Goal: Information Seeking & Learning: Check status

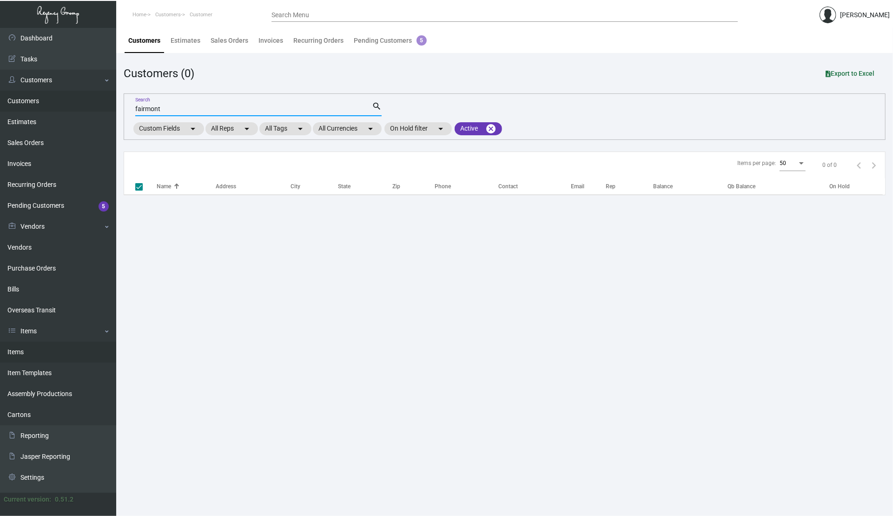
click at [40, 352] on link "Items" at bounding box center [58, 352] width 116 height 21
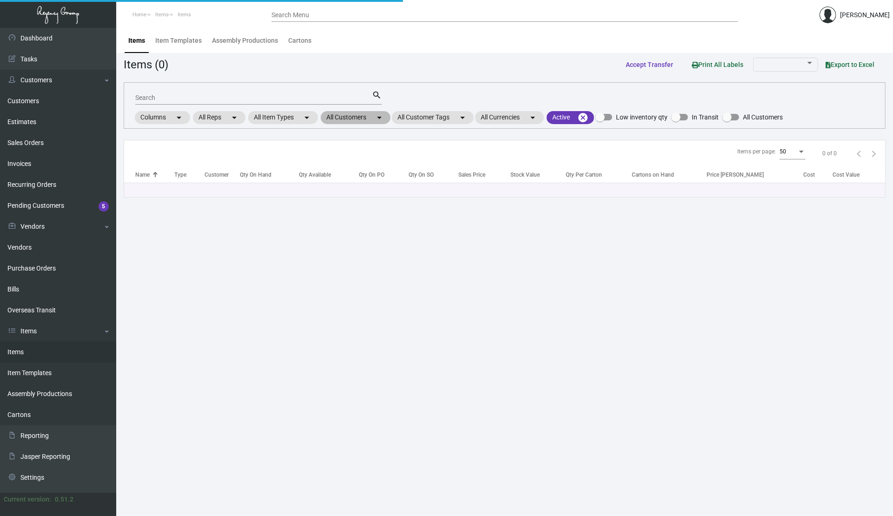
click at [352, 121] on mat-chip "All Customers arrow_drop_down" at bounding box center [356, 117] width 70 height 13
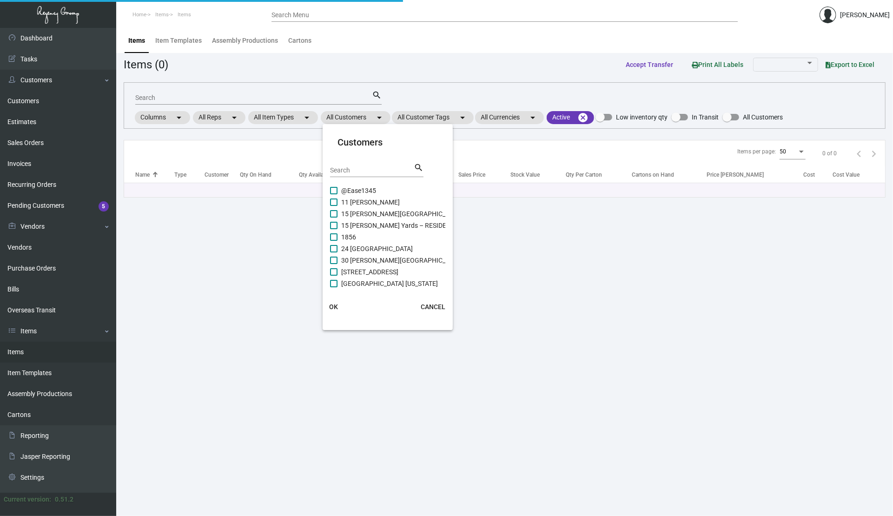
click at [364, 160] on mat-card-header "Customers Search search" at bounding box center [387, 160] width 115 height 50
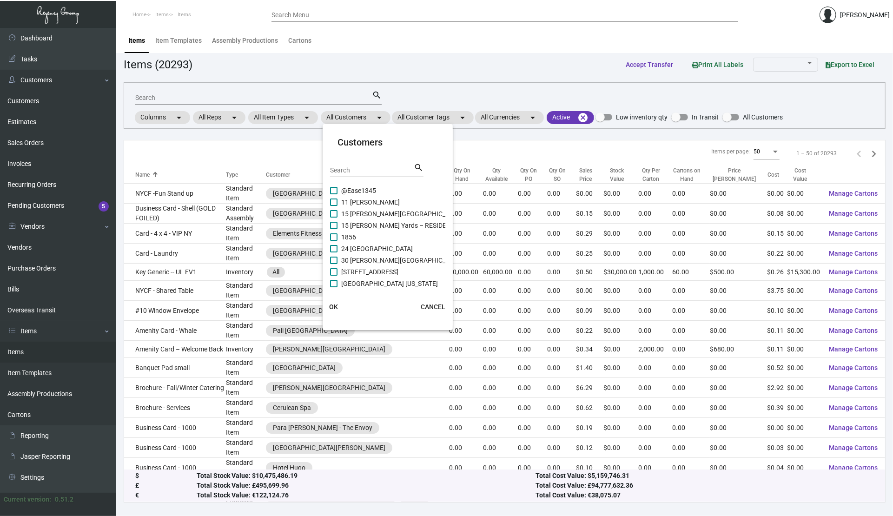
click at [359, 168] on input "Search" at bounding box center [372, 170] width 84 height 7
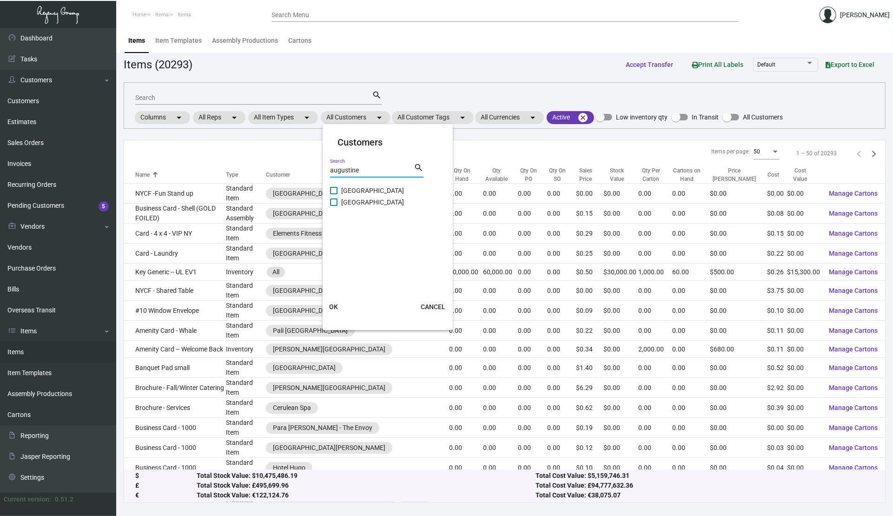
type input "augustine"
click at [356, 199] on span "[GEOGRAPHIC_DATA]" at bounding box center [372, 202] width 63 height 11
click at [334, 206] on input "[GEOGRAPHIC_DATA]" at bounding box center [333, 206] width 0 height 0
checkbox input "true"
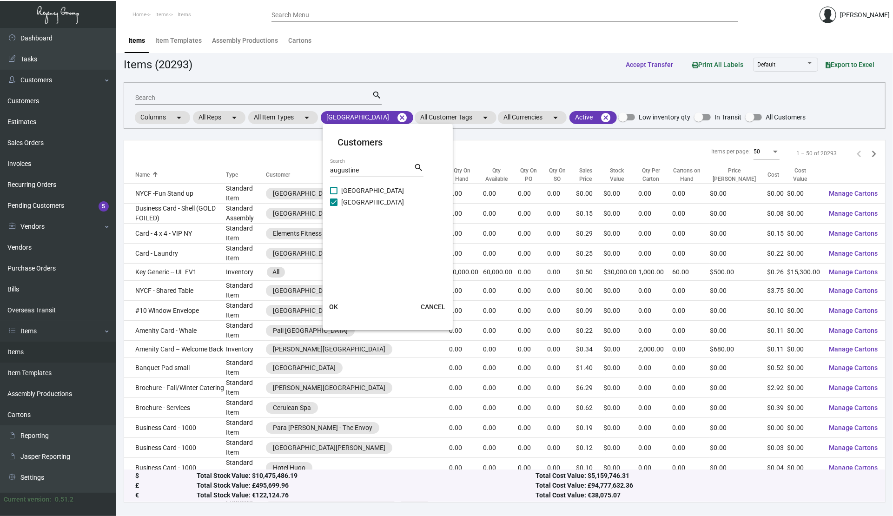
click at [362, 178] on div "augustine Search search" at bounding box center [376, 173] width 93 height 23
click at [357, 190] on span "[GEOGRAPHIC_DATA]" at bounding box center [372, 190] width 63 height 11
click at [334, 194] on input "[GEOGRAPHIC_DATA]" at bounding box center [333, 194] width 0 height 0
checkbox input "true"
click at [333, 307] on span "OK" at bounding box center [333, 306] width 9 height 7
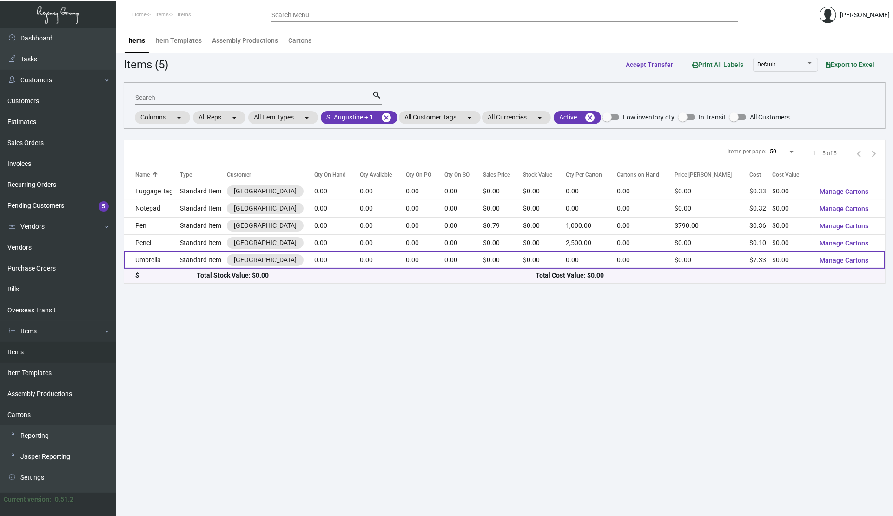
click at [162, 265] on td "Umbrella" at bounding box center [152, 259] width 56 height 17
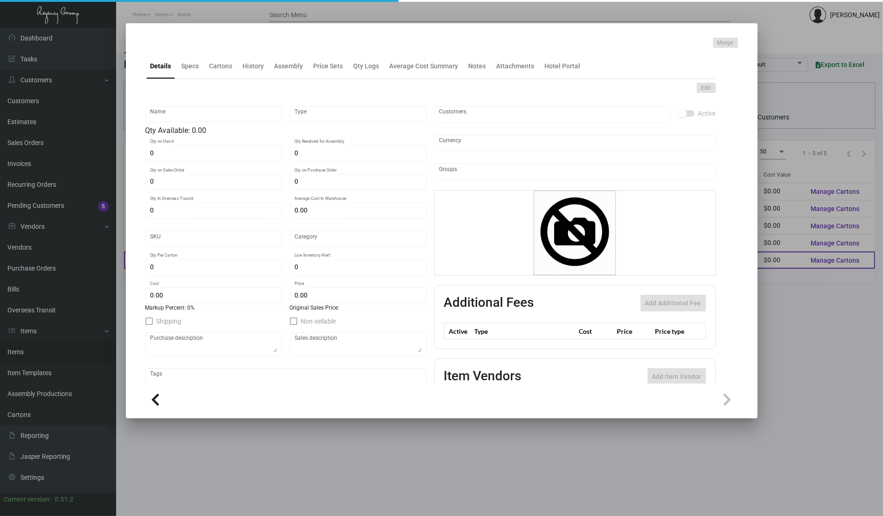
type input "Umbrella"
type input "Standard Item"
type input "$ 0.00"
type input "HSA24-Umbrella-23"
type input "Standard"
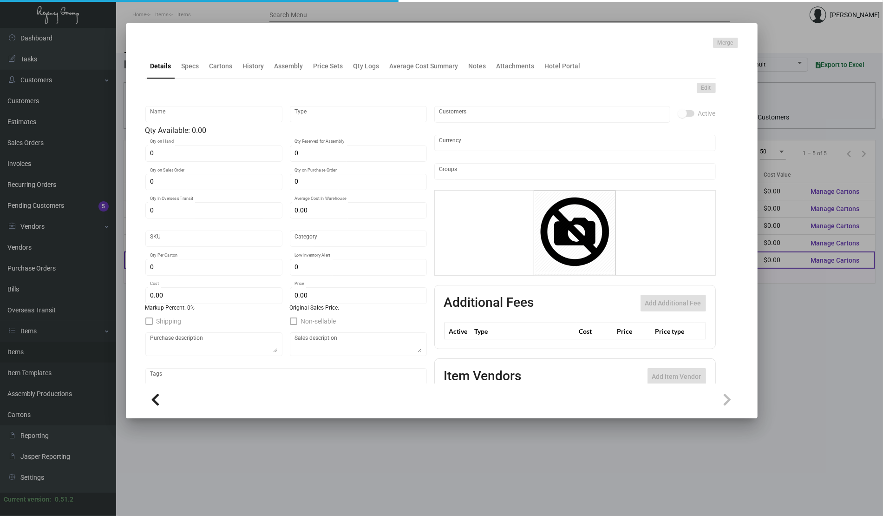
type input "$ 7.33"
type input "$ 0.00"
checkbox input "true"
type input "United States Dollar $"
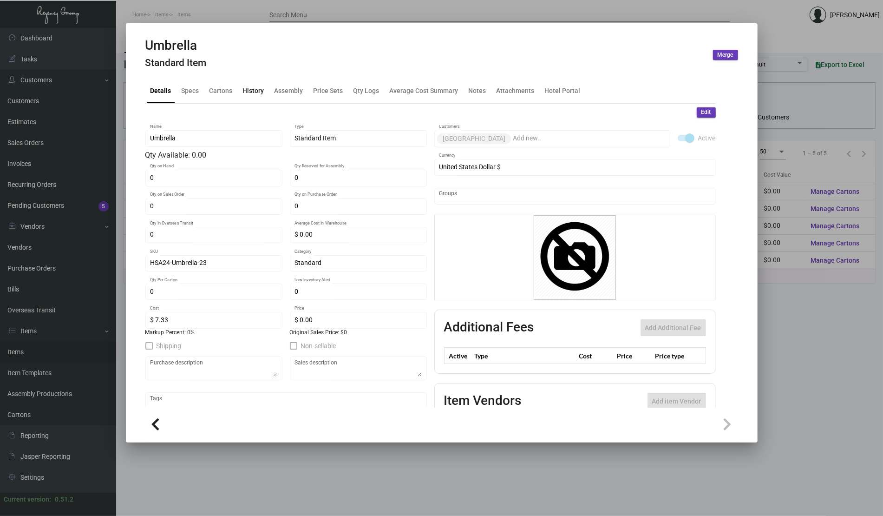
click at [256, 98] on div "History" at bounding box center [253, 90] width 29 height 22
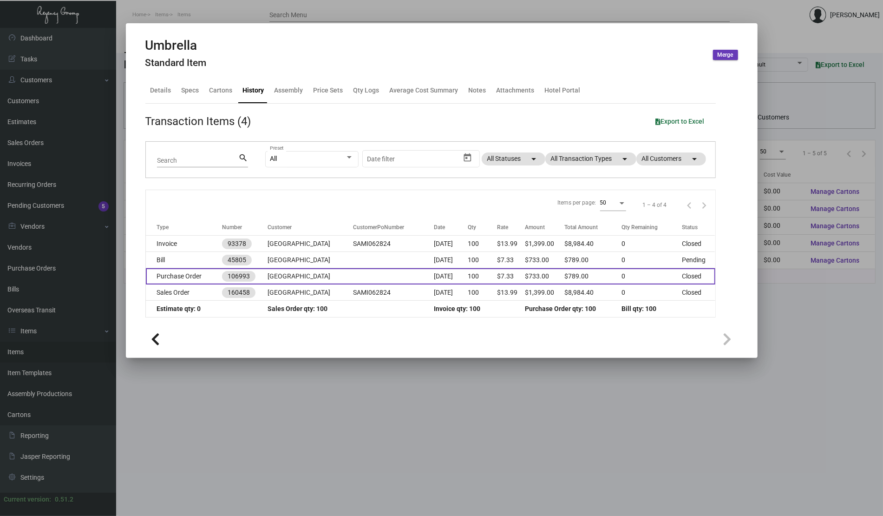
click at [368, 277] on td at bounding box center [393, 276] width 81 height 16
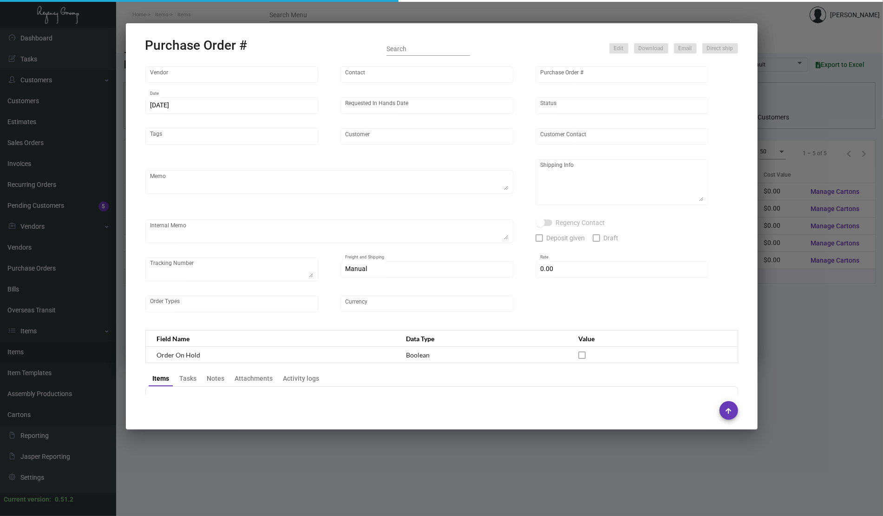
type input "Peerless Umbrella"
type input "Order Entry"
type input "106993"
type input "[DATE]"
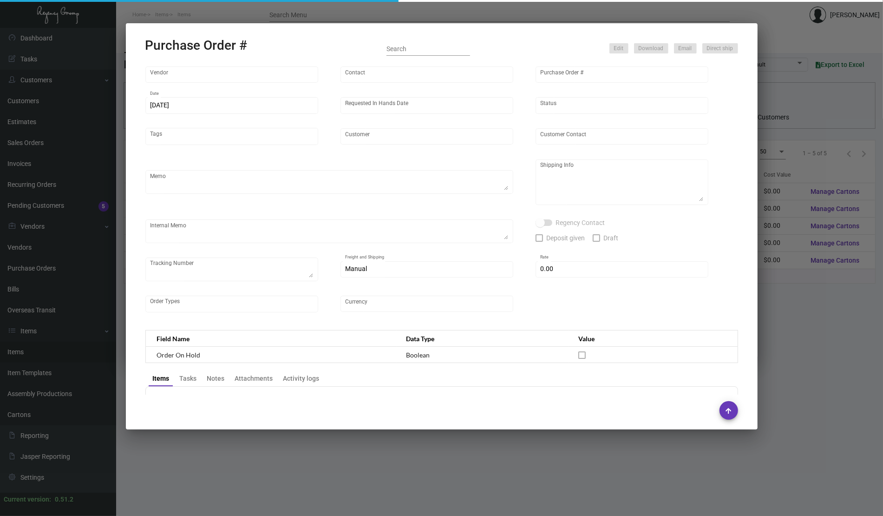
type input "[GEOGRAPHIC_DATA]"
type input "[PERSON_NAME]"
type textarea "When ready to ship, contact: [EMAIL_ADDRESS][DOMAIN_NAME] for all shipments UPS…"
type textarea "[PERSON_NAME] Bunkhouse Hotels [STREET_ADDRESS]"
type input "$ 0.00"
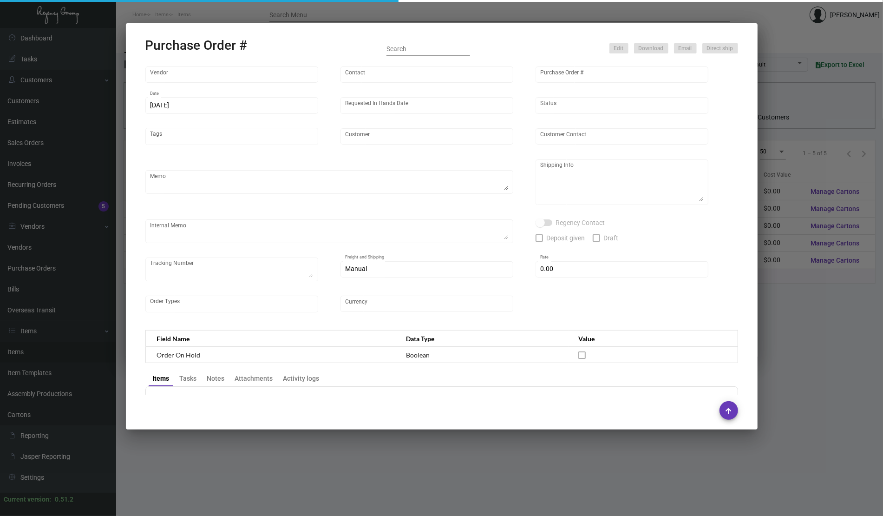
type input "United States Dollar $"
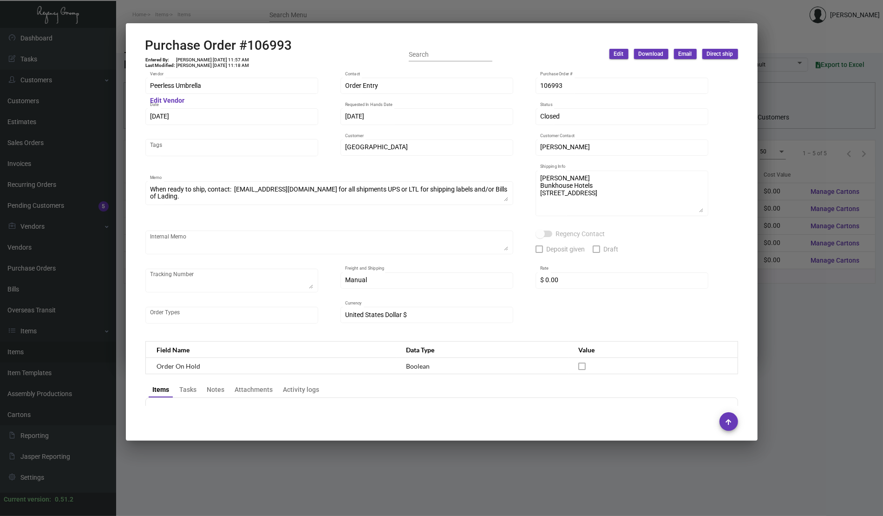
drag, startPoint x: 509, startPoint y: 198, endPoint x: 508, endPoint y: 204, distance: 5.7
click at [508, 204] on div "When ready to ship, contact: [EMAIL_ADDRESS][DOMAIN_NAME] for all shipments UPS…" at bounding box center [329, 193] width 368 height 26
click at [509, 214] on div "When ready to ship, contact: [EMAIL_ADDRESS][DOMAIN_NAME] for all shipments UPS…" at bounding box center [329, 197] width 368 height 33
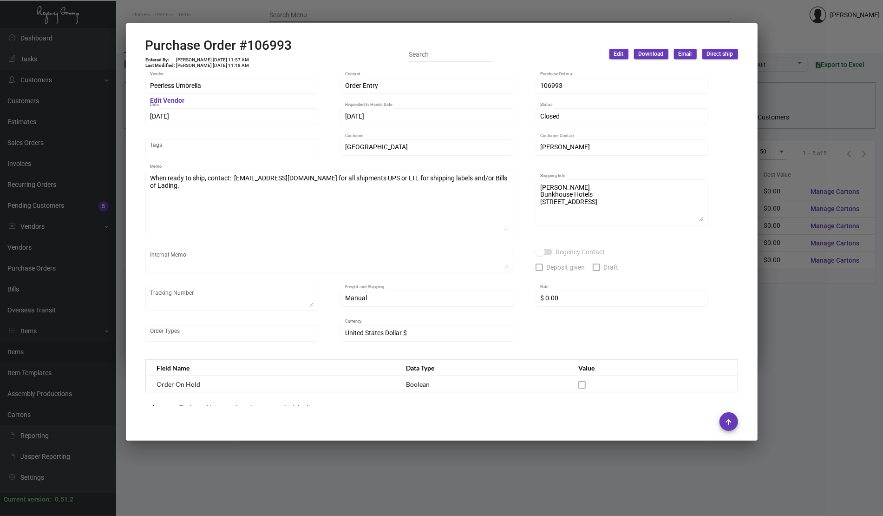
click at [803, 197] on div at bounding box center [441, 258] width 883 height 516
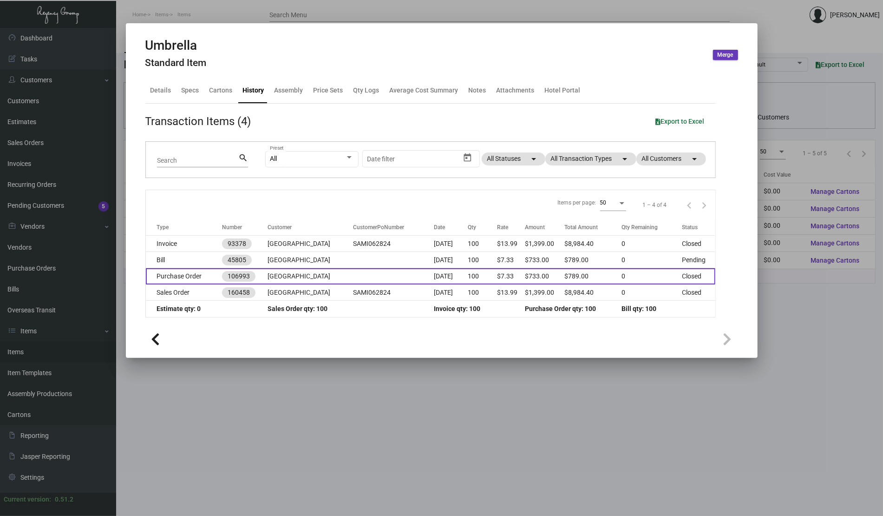
click at [282, 275] on td "[GEOGRAPHIC_DATA]" at bounding box center [310, 276] width 85 height 16
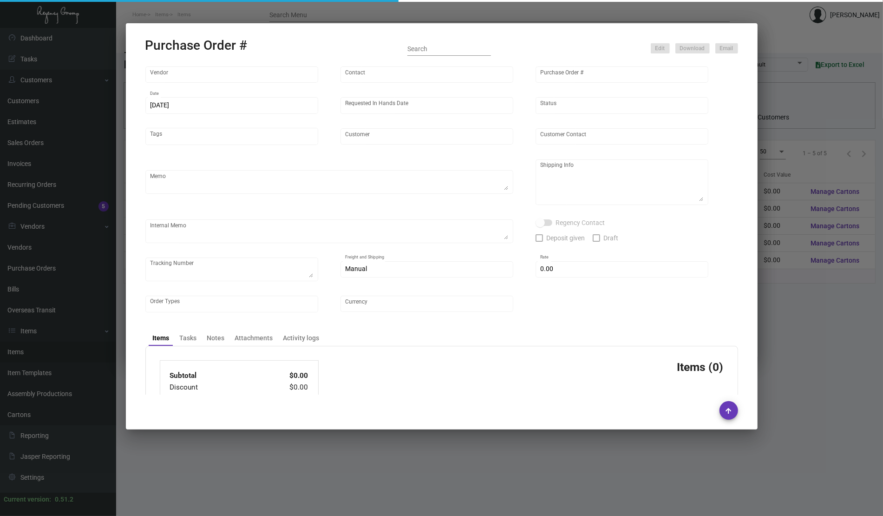
type input "Peerless Umbrella"
type input "Order Entry"
type input "106993"
type input "[DATE]"
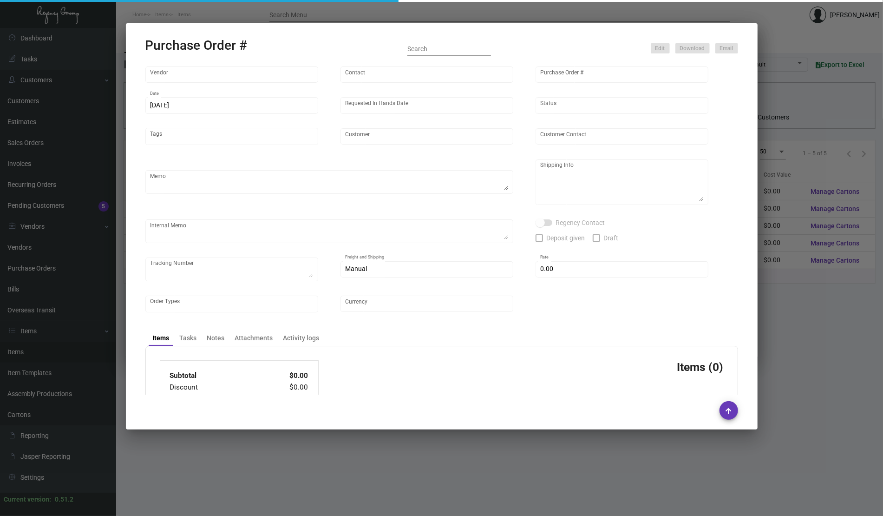
type input "[GEOGRAPHIC_DATA]"
type input "[PERSON_NAME]"
type textarea "When ready to ship, contact: [EMAIL_ADDRESS][DOMAIN_NAME] for all shipments UPS…"
type textarea "[PERSON_NAME] Bunkhouse Hotels [STREET_ADDRESS]"
type input "$ 0.00"
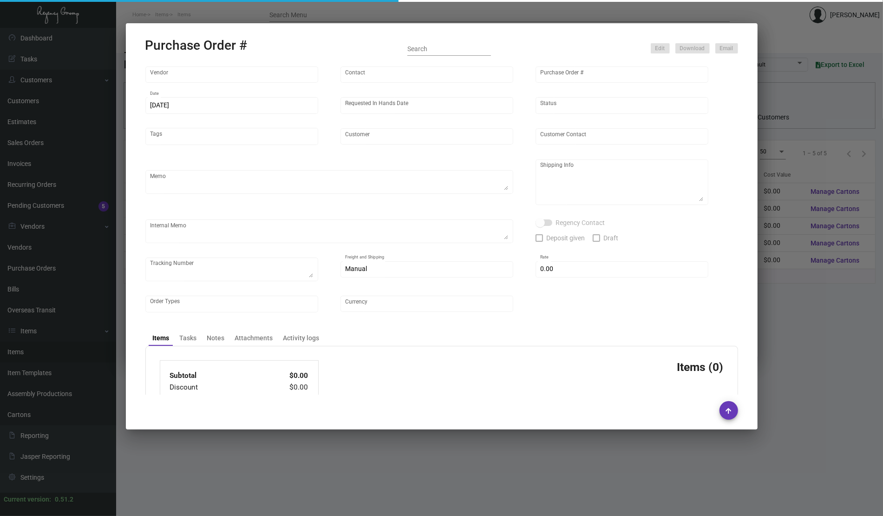
type input "United States Dollar $"
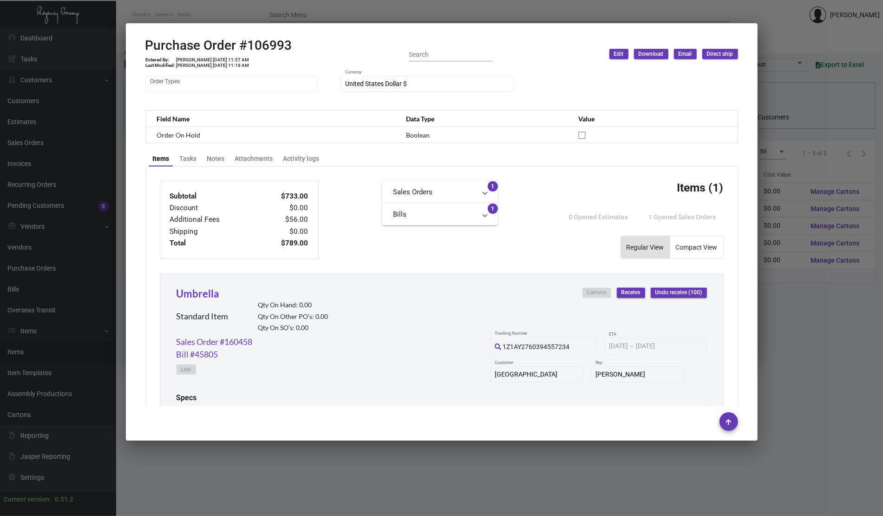
scroll to position [416, 0]
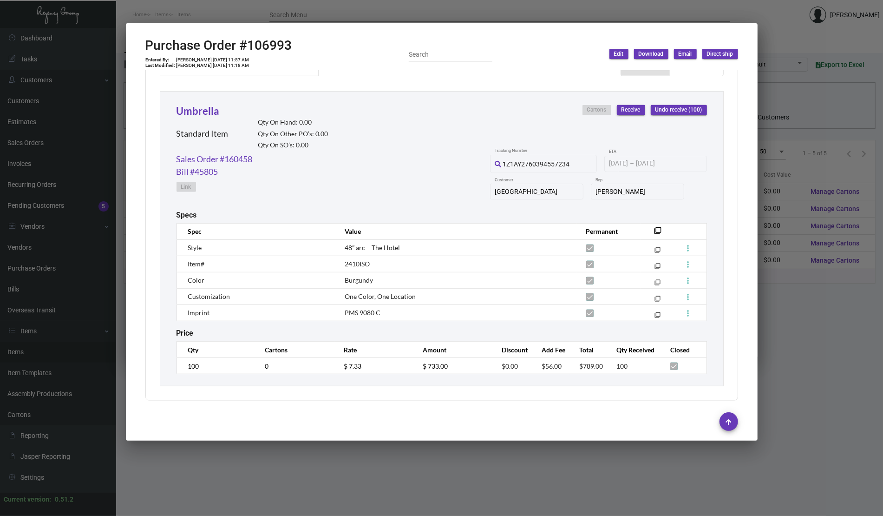
click at [59, 139] on div at bounding box center [441, 258] width 883 height 516
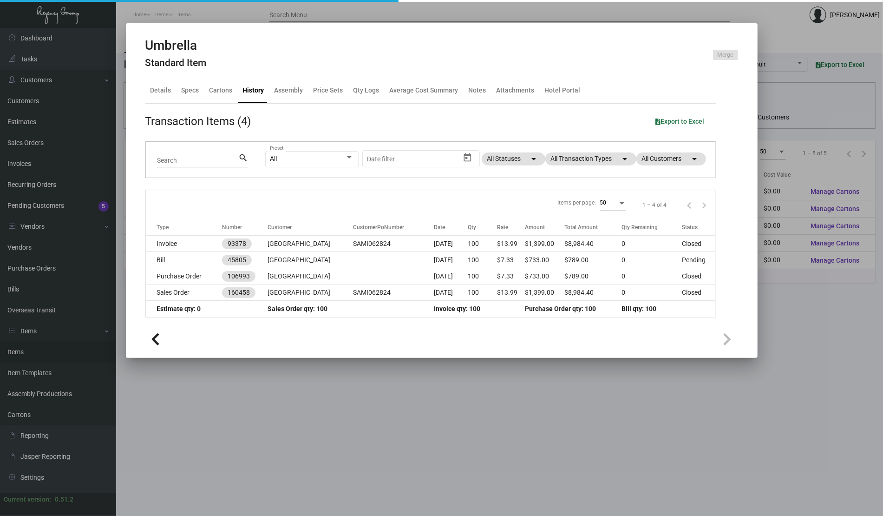
click at [56, 140] on div at bounding box center [441, 258] width 883 height 516
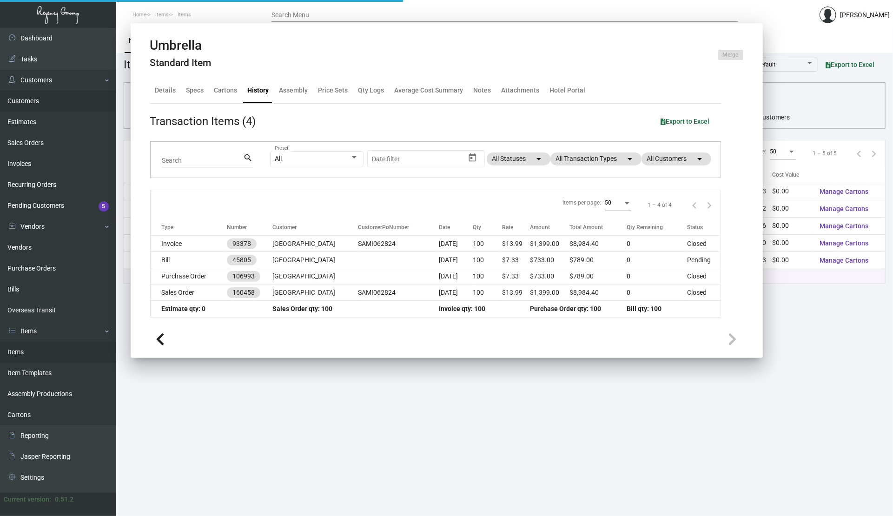
click at [38, 97] on link "Customers" at bounding box center [58, 101] width 116 height 21
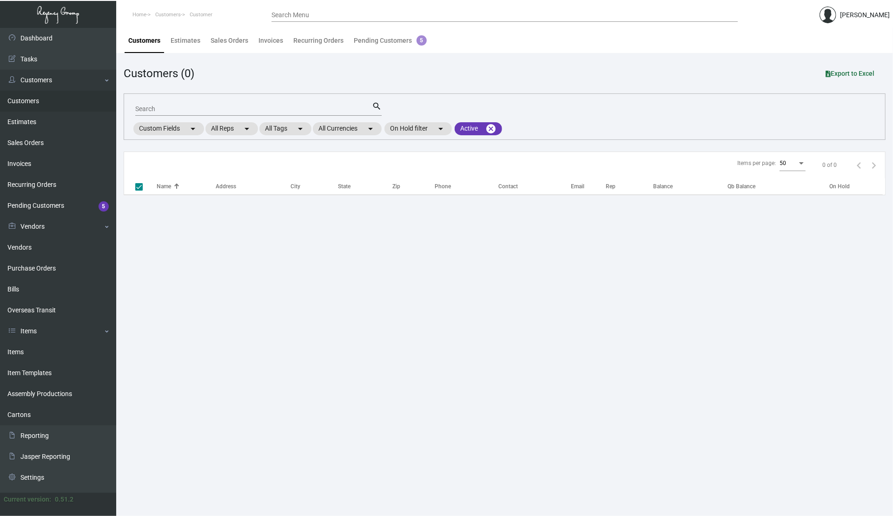
checkbox input "false"
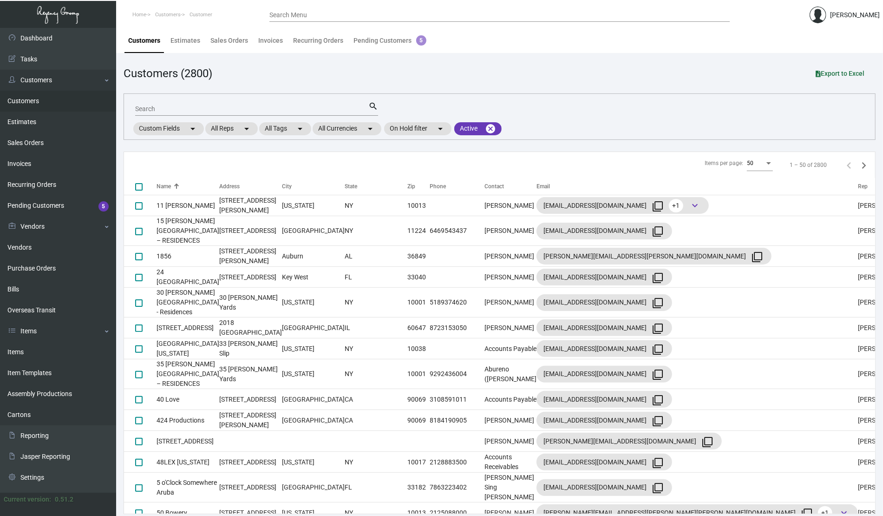
click at [253, 105] on input "Search" at bounding box center [251, 108] width 233 height 7
type input "augustine"
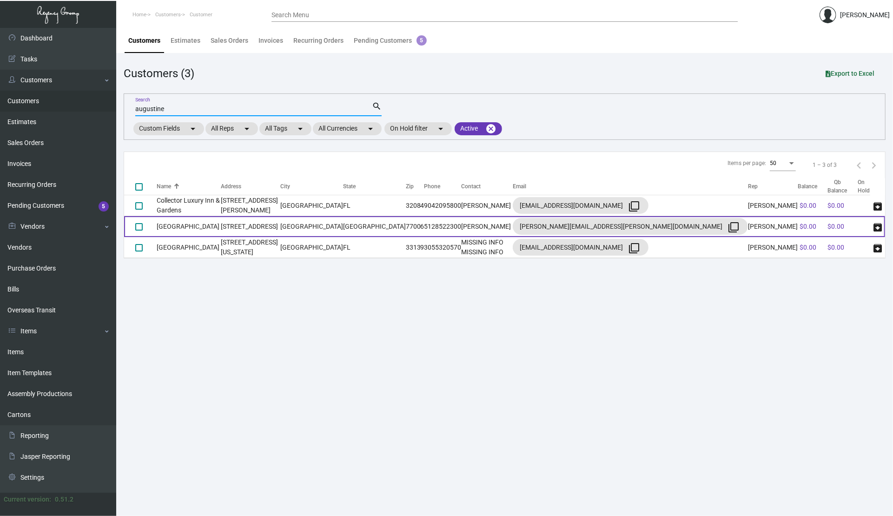
click at [207, 231] on td "[GEOGRAPHIC_DATA]" at bounding box center [189, 226] width 64 height 21
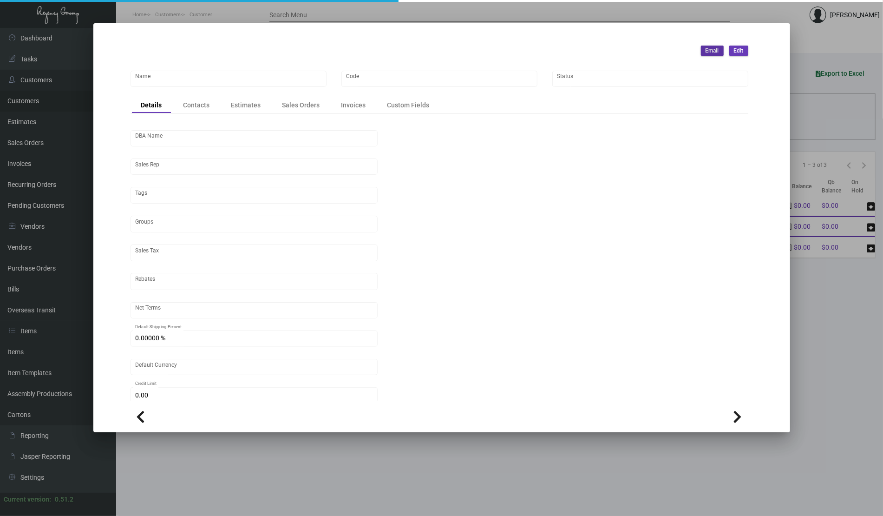
type input "[GEOGRAPHIC_DATA]"
type input "HSA24"
type input "[PERSON_NAME]"
type input "Out of State"
type input "COD"
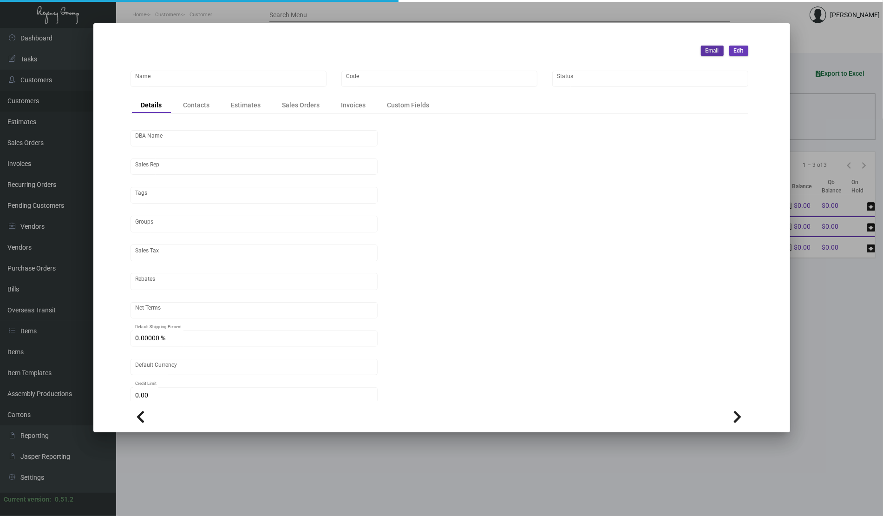
type input "United States Dollar $"
type input "$ 0.00"
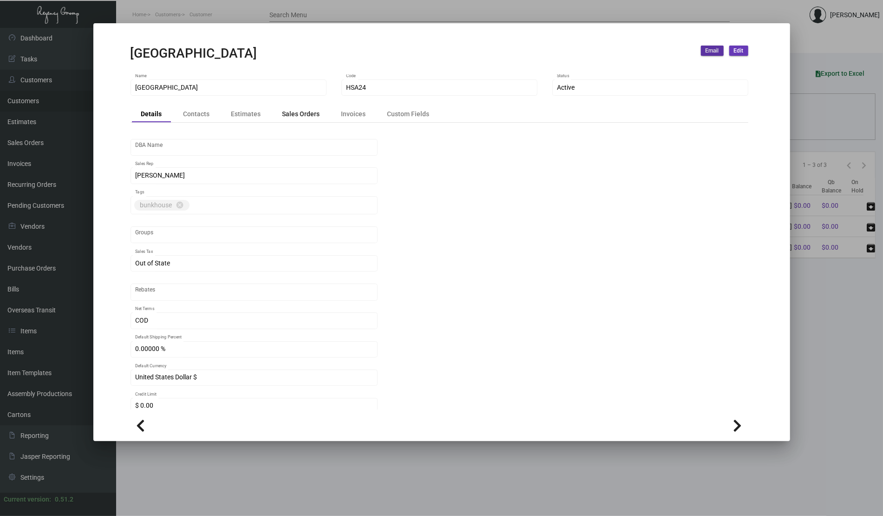
click at [300, 108] on div "Sales Orders" at bounding box center [301, 114] width 56 height 13
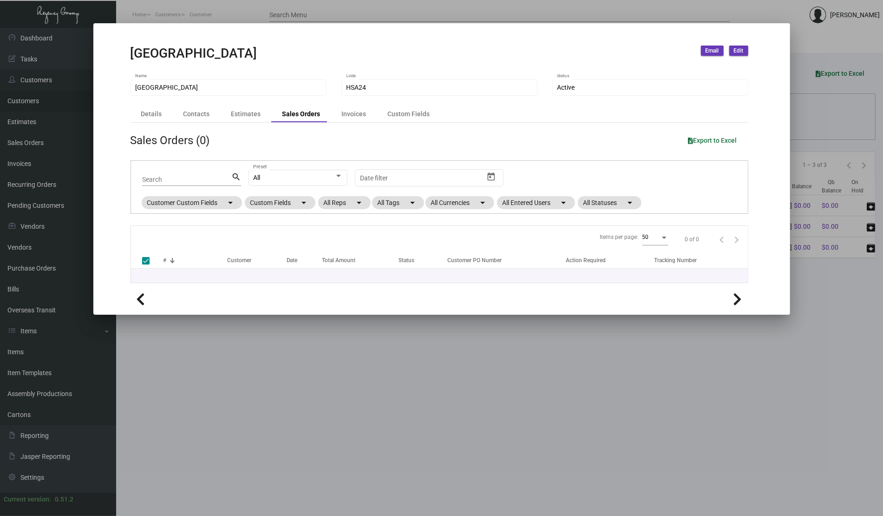
checkbox input "false"
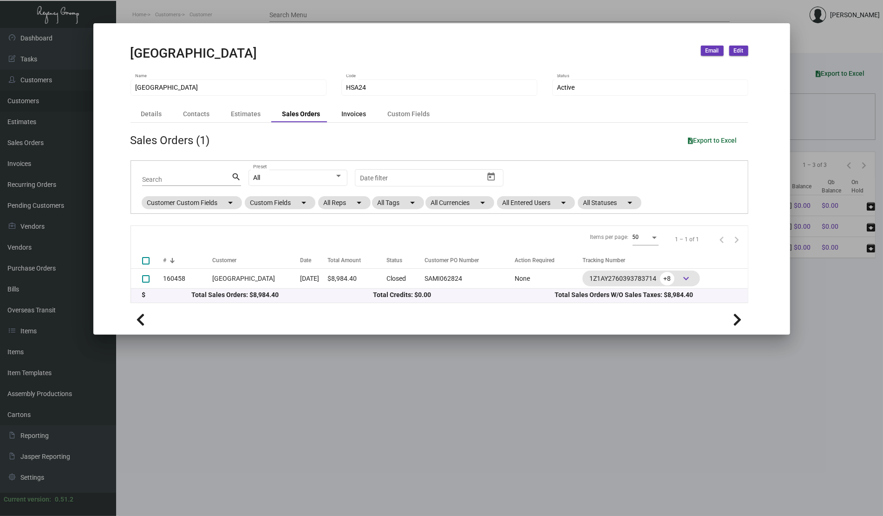
click at [357, 113] on div "Invoices" at bounding box center [354, 114] width 25 height 10
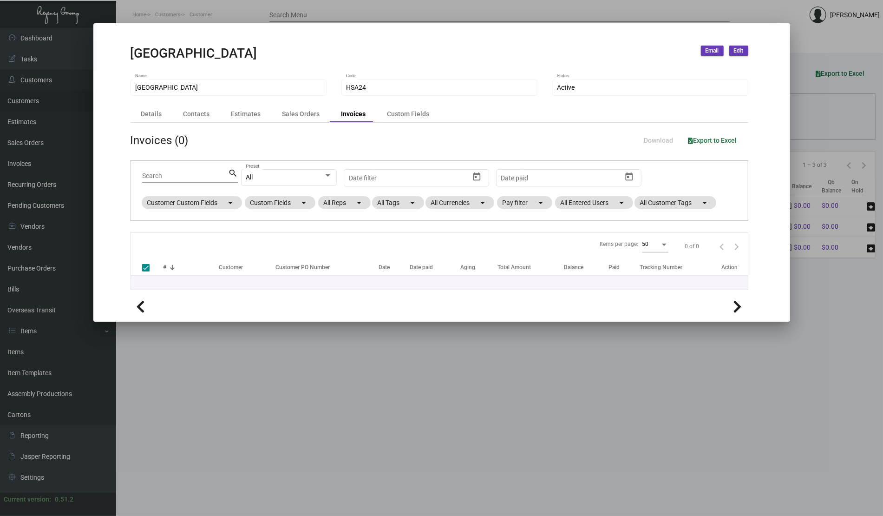
checkbox input "false"
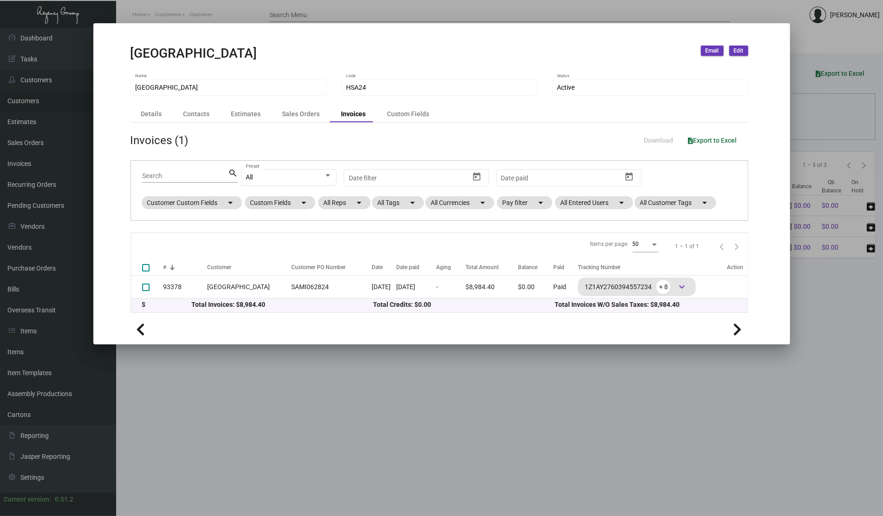
drag, startPoint x: 330, startPoint y: 473, endPoint x: 134, endPoint y: 360, distance: 226.1
click at [331, 473] on div at bounding box center [441, 258] width 883 height 516
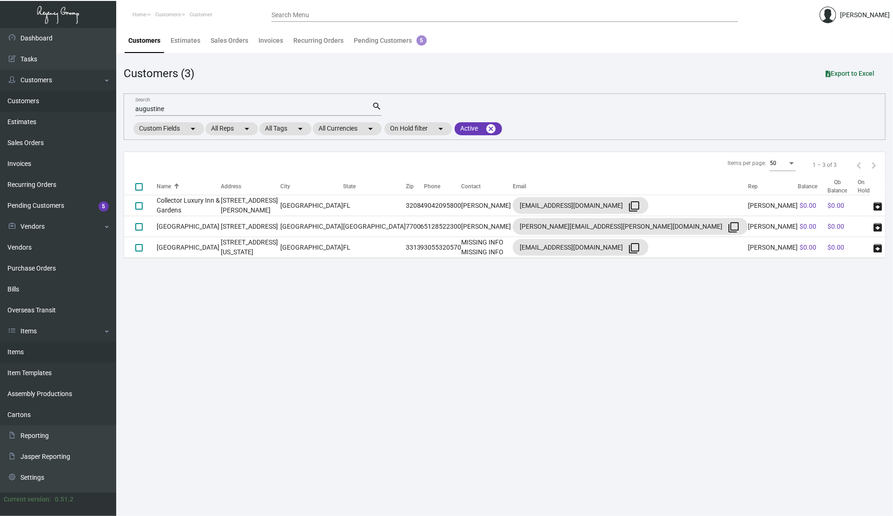
click at [27, 348] on link "Items" at bounding box center [58, 352] width 116 height 21
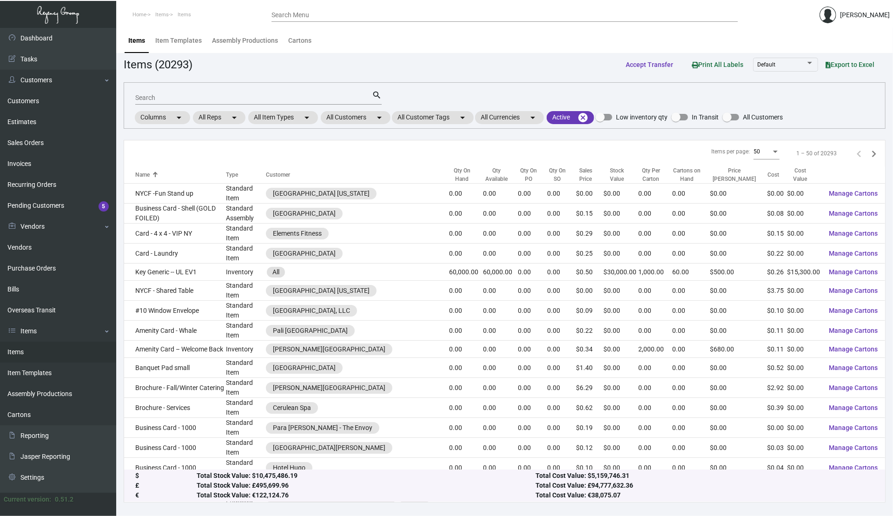
click at [195, 99] on input "Search" at bounding box center [253, 97] width 236 height 7
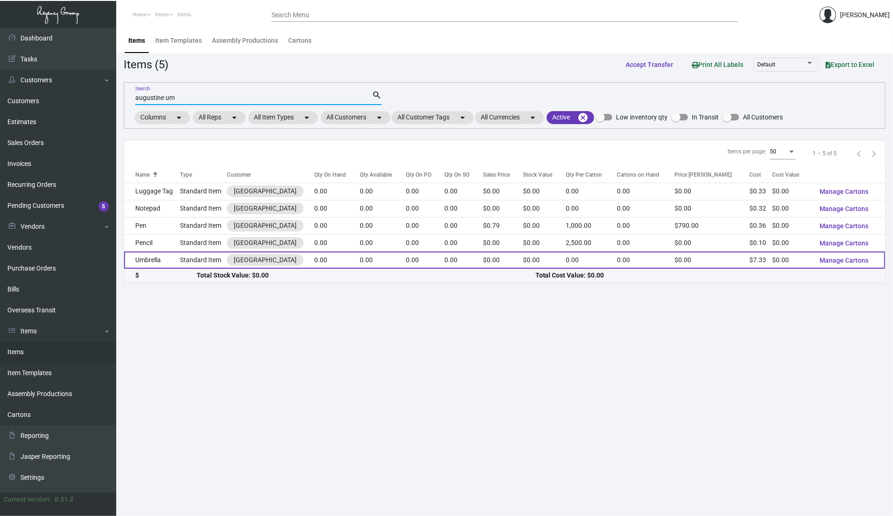
type input "augustine um"
click at [156, 261] on td "Umbrella" at bounding box center [152, 259] width 56 height 17
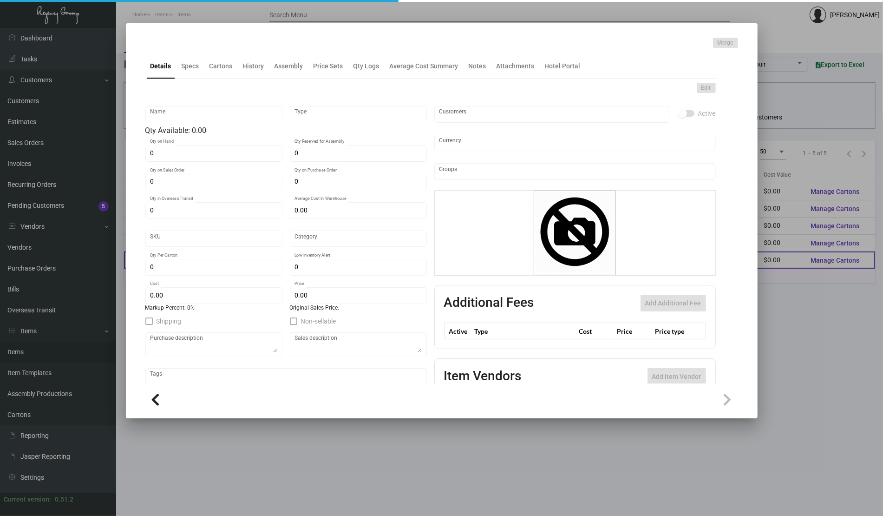
type input "Umbrella"
type input "Standard Item"
type input "$ 0.00"
type input "HSA24-Umbrella-23"
type input "Standard"
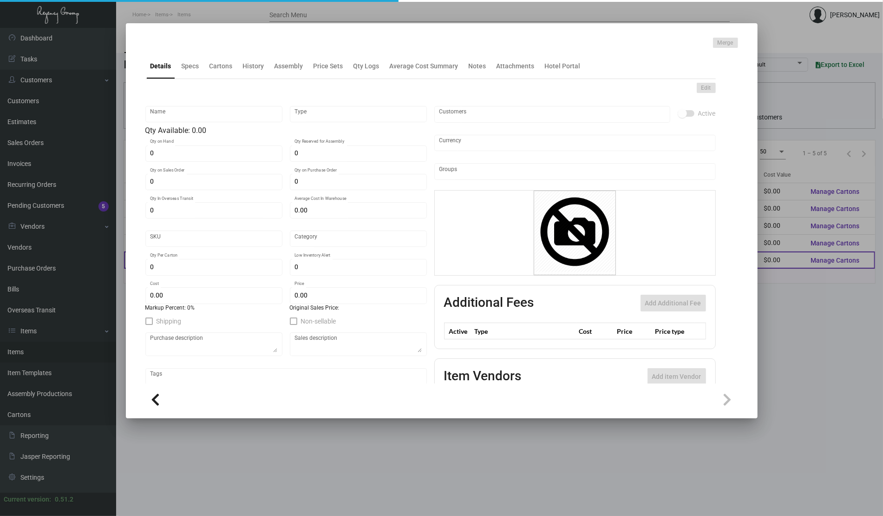
type input "$ 7.33"
type input "$ 0.00"
checkbox input "true"
type input "United States Dollar $"
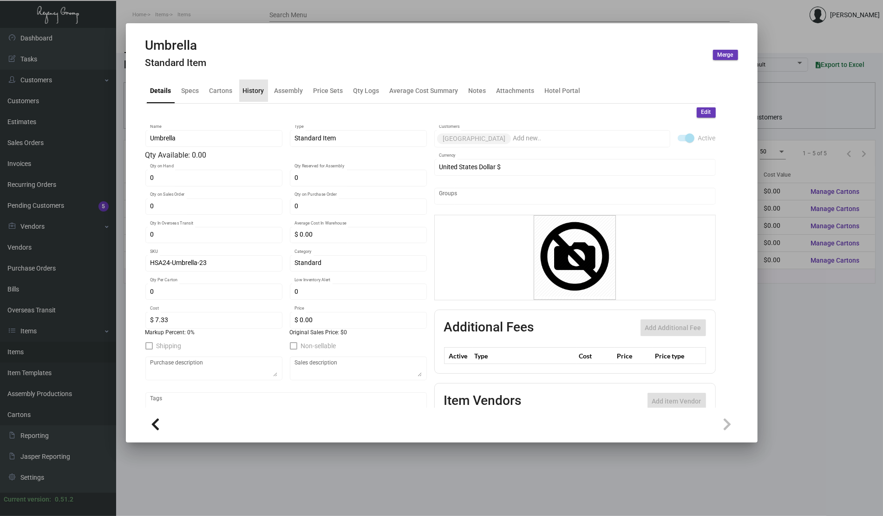
click at [261, 88] on div "History" at bounding box center [253, 90] width 21 height 10
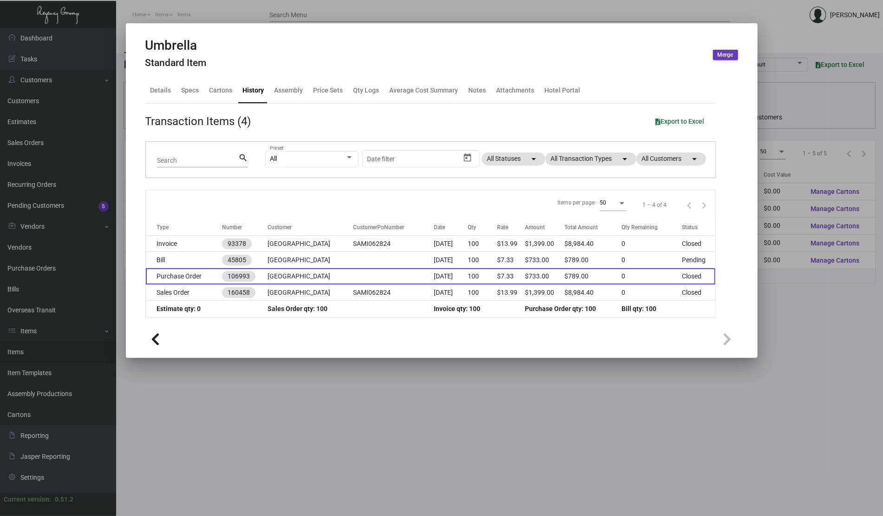
click at [183, 279] on td "Purchase Order" at bounding box center [184, 276] width 77 height 16
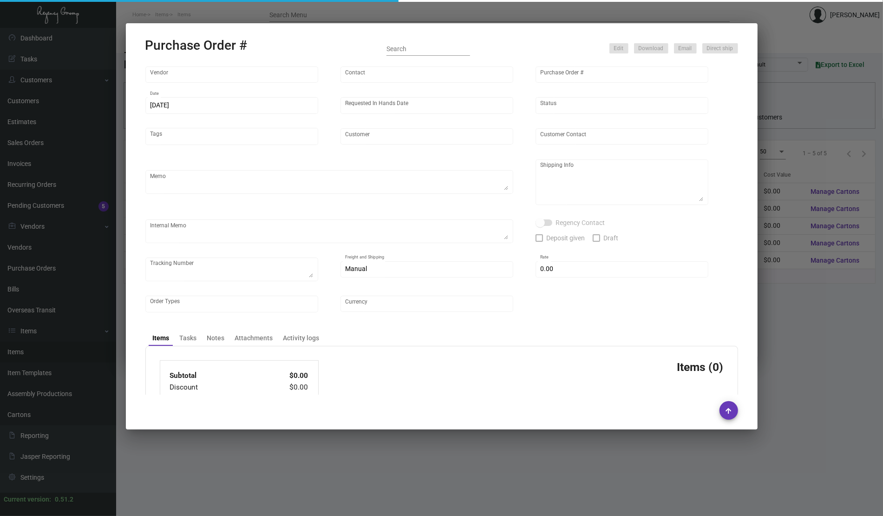
type input "Peerless Umbrella"
type input "Order Entry"
type input "106993"
type input "[DATE]"
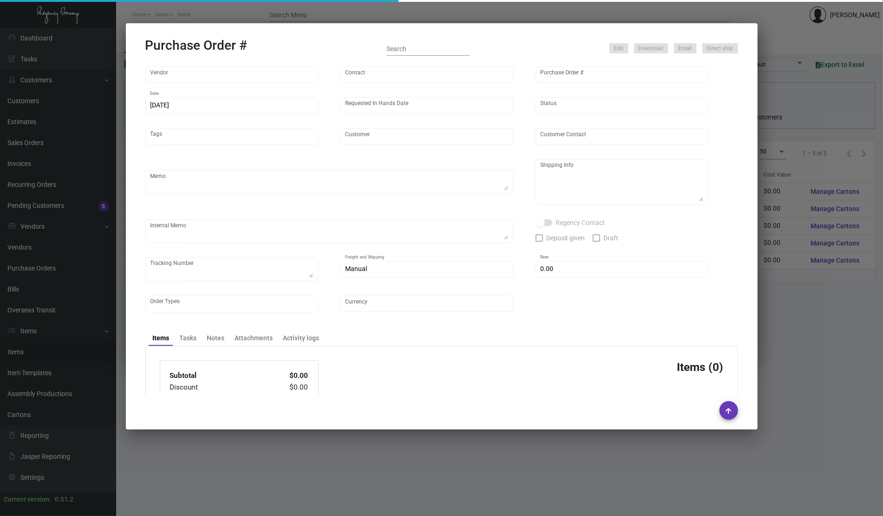
type input "[GEOGRAPHIC_DATA]"
type input "[PERSON_NAME]"
type textarea "When ready to ship, contact: [EMAIL_ADDRESS][DOMAIN_NAME] for all shipments UPS…"
type textarea "[PERSON_NAME] Bunkhouse Hotels [STREET_ADDRESS]"
type input "$ 0.00"
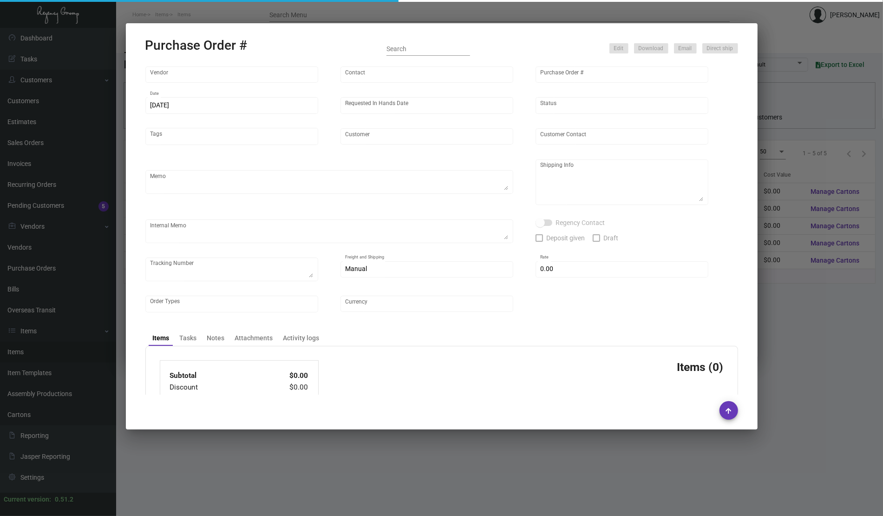
type input "United States Dollar $"
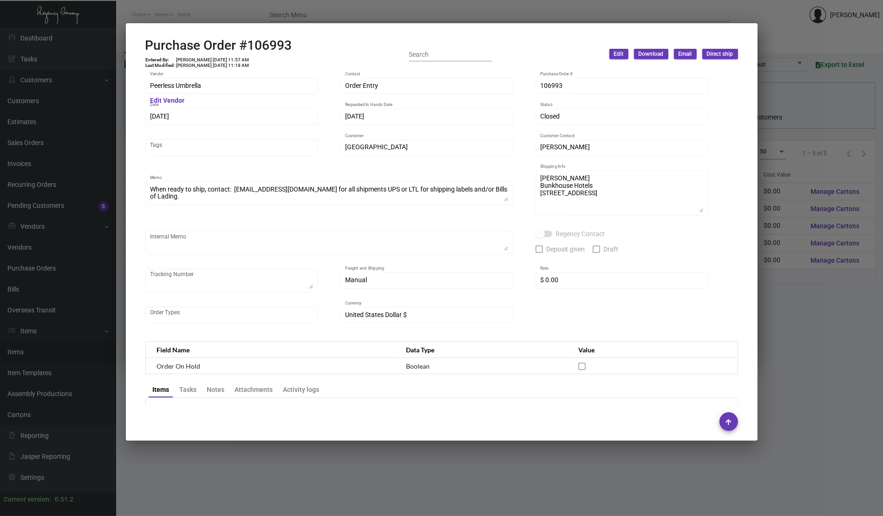
click at [277, 43] on h2 "Purchase Order #106993" at bounding box center [218, 46] width 147 height 16
copy h2 "106993"
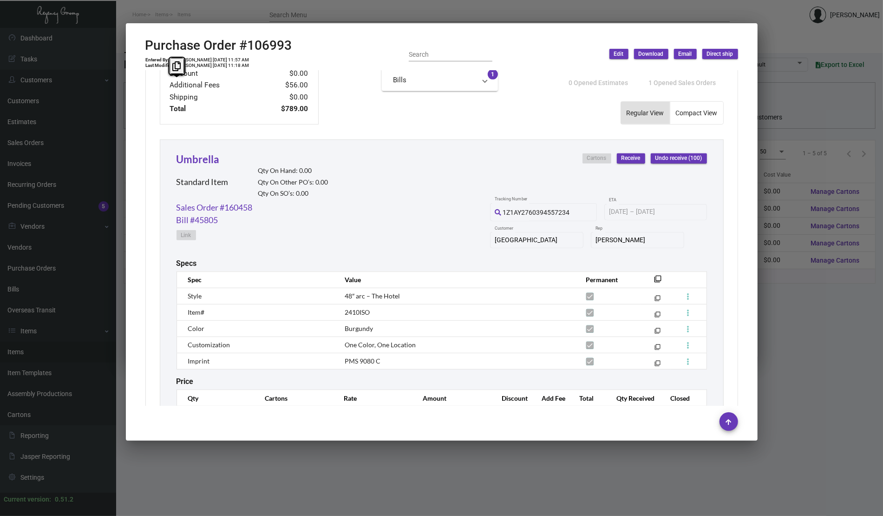
scroll to position [416, 0]
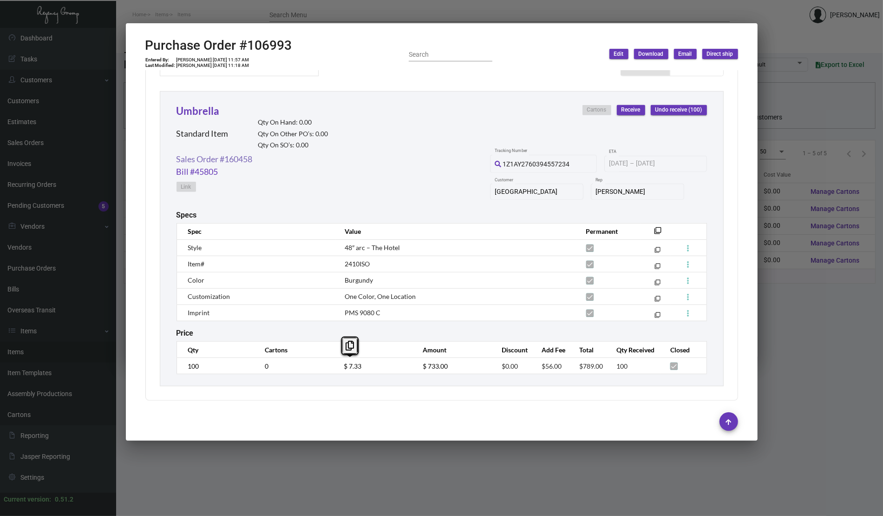
click at [224, 153] on link "Sales Order #160458" at bounding box center [215, 159] width 76 height 13
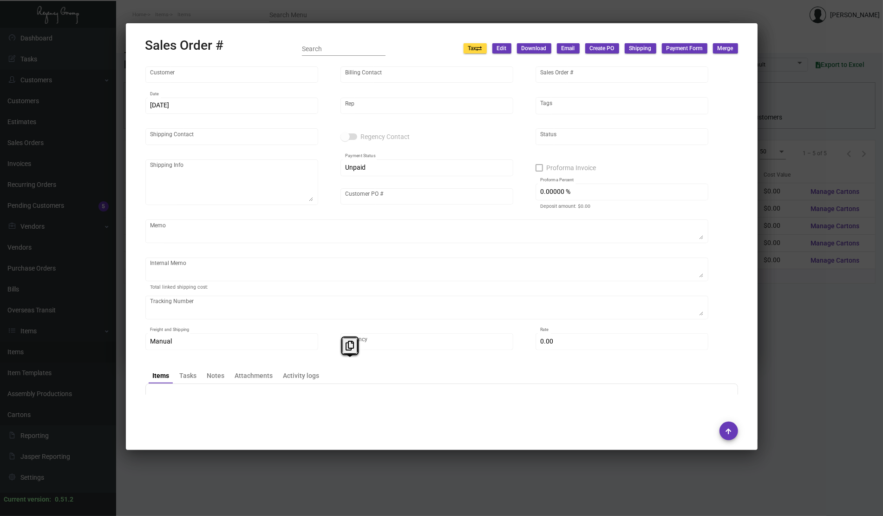
type input "[GEOGRAPHIC_DATA]"
type input "[PERSON_NAME]"
type input "160458"
type input "[DATE]"
type input "[PERSON_NAME]"
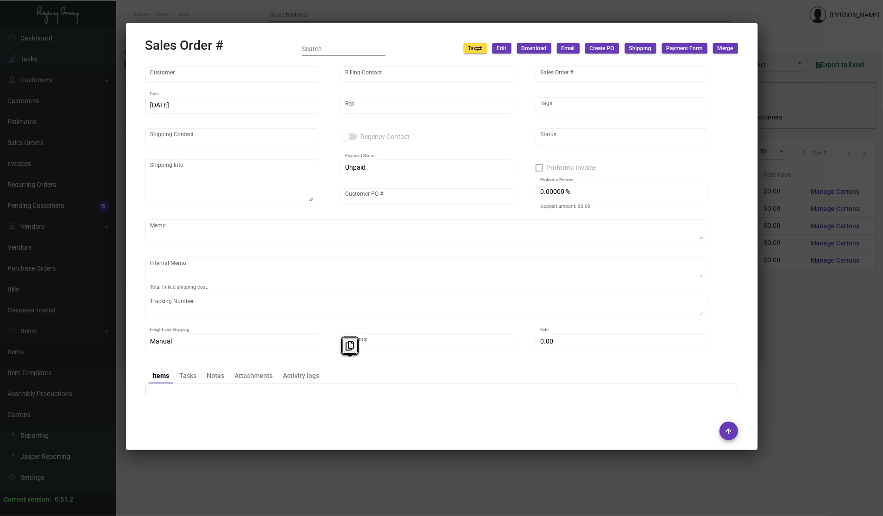
type input "[PERSON_NAME]"
type textarea "Bunkhouse Hotels-Attn: [PERSON_NAME] [STREET_ADDRESS]"
type input "SAMI062824"
checkbox input "true"
type input "100.00000 %"
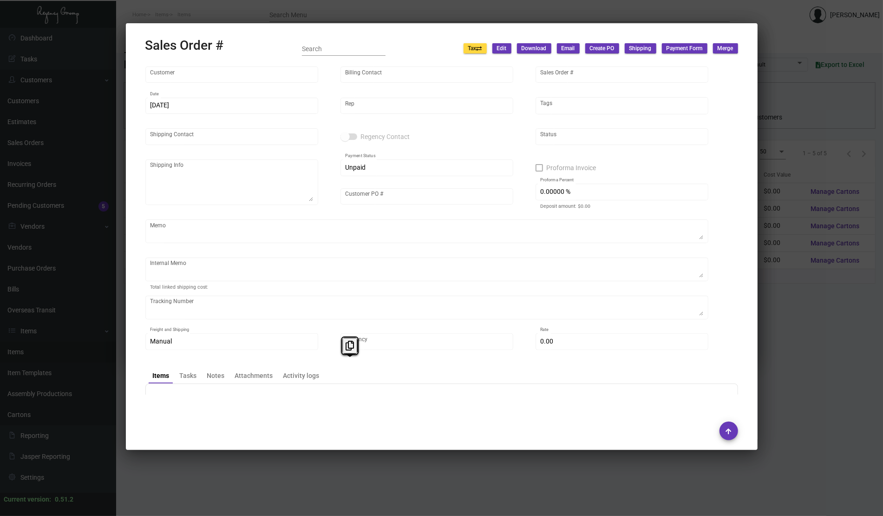
type textarea "[DATE] Down-payment check rec'd $8,149.00 [DATE] Shipped from WP by UPS Ground …"
type input "United States Dollar $"
type input "8.00000 %"
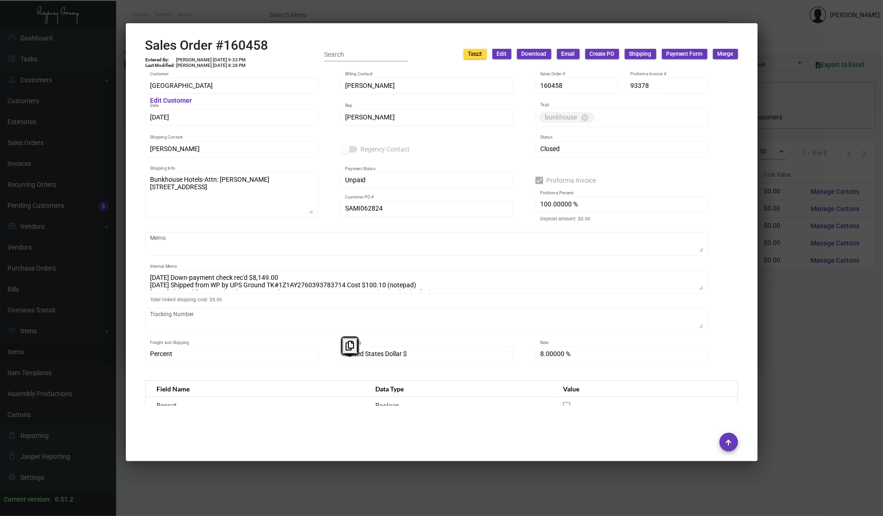
click at [248, 45] on h2 "Sales Order #160458" at bounding box center [206, 46] width 123 height 16
copy h2 "160458"
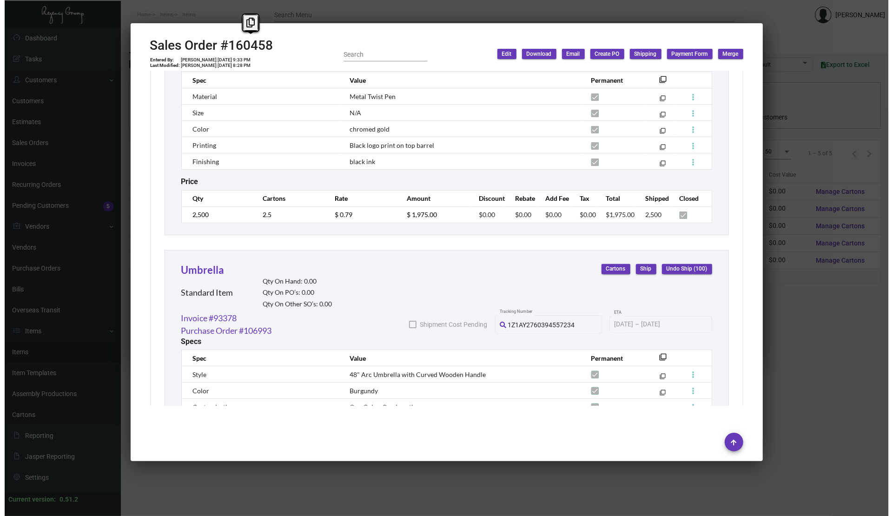
scroll to position [743, 0]
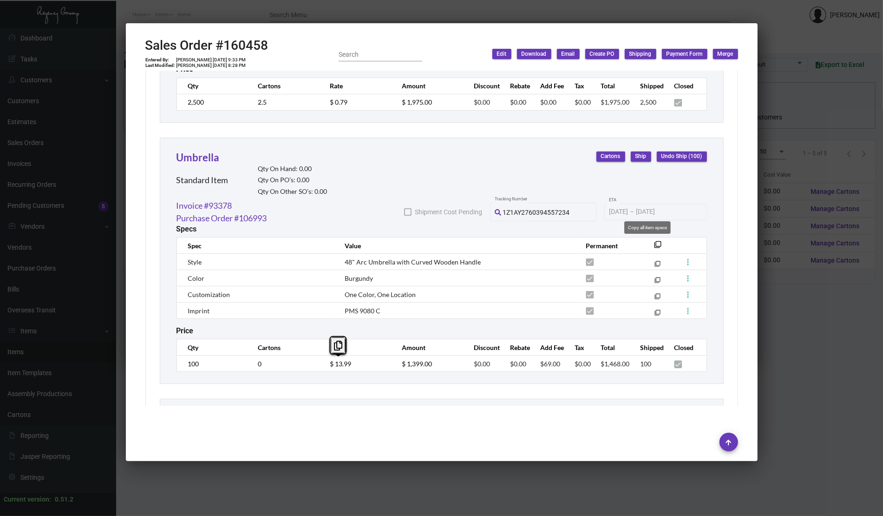
click at [655, 243] on mat-icon "filter_none" at bounding box center [658, 246] width 7 height 7
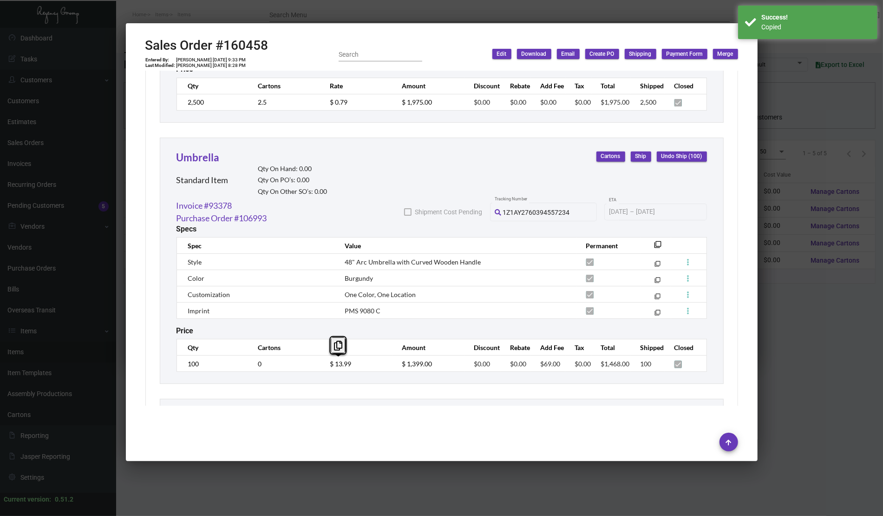
click at [93, 265] on div at bounding box center [441, 258] width 883 height 516
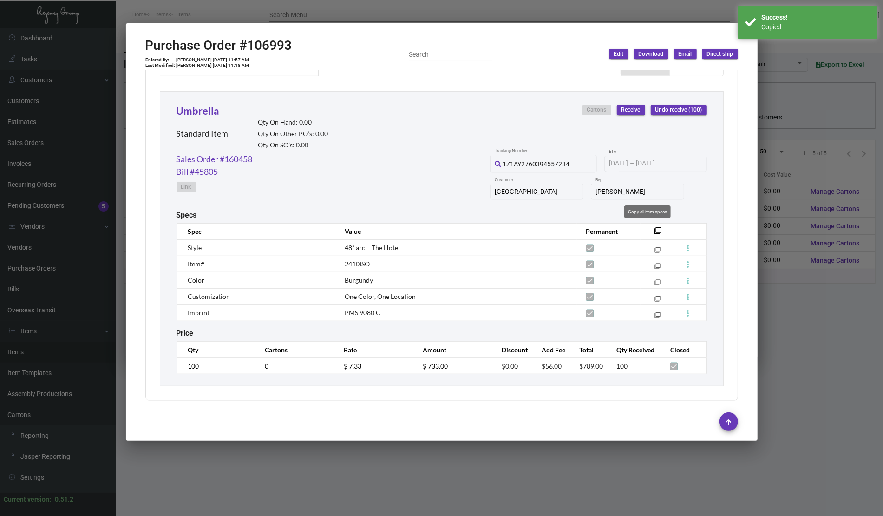
click at [644, 224] on mat-tooltip-component "Copy all item specs" at bounding box center [647, 212] width 59 height 26
click at [655, 230] on mat-icon "filter_none" at bounding box center [658, 233] width 7 height 7
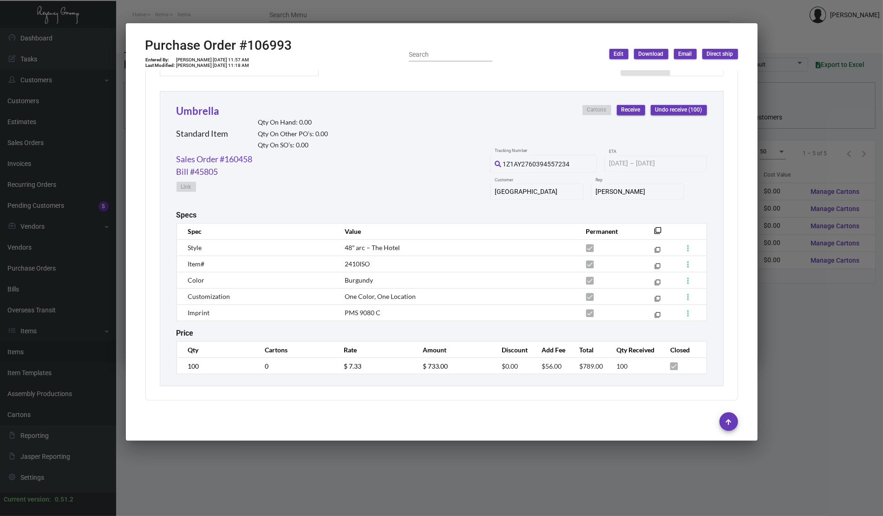
click at [99, 163] on div at bounding box center [441, 258] width 883 height 516
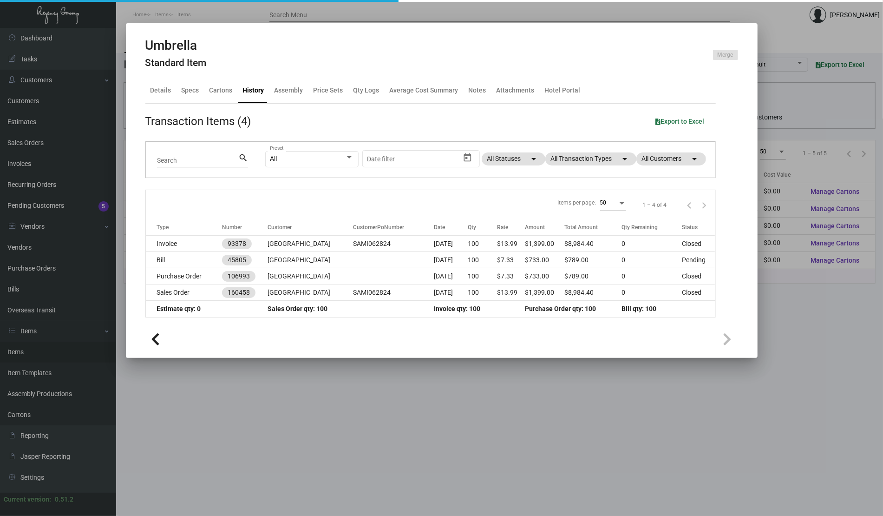
click at [227, 401] on div at bounding box center [441, 258] width 883 height 516
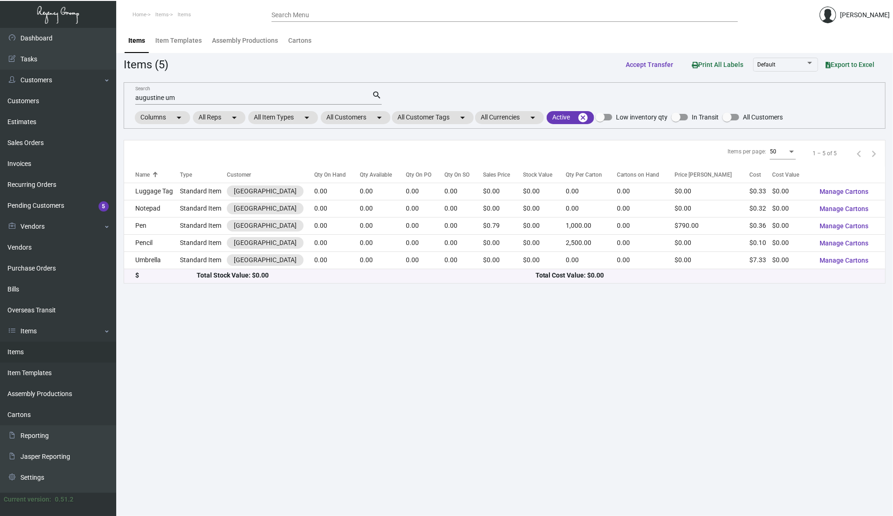
click at [207, 96] on input "augustine um" at bounding box center [253, 97] width 236 height 7
type input "augustine"
